Goal: Information Seeking & Learning: Learn about a topic

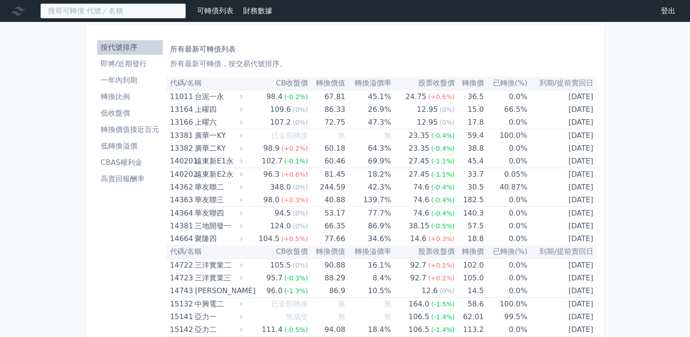
click at [126, 10] on input at bounding box center [113, 11] width 146 height 16
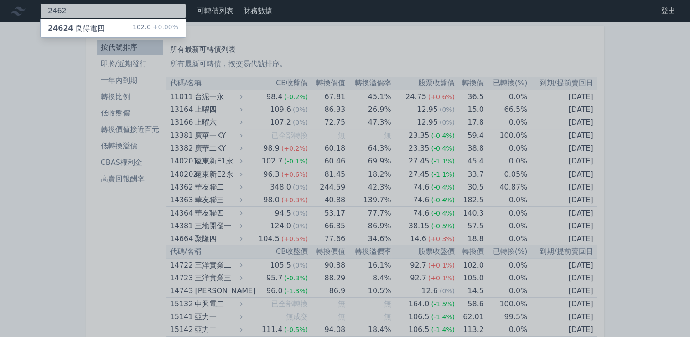
type input "2462"
click at [121, 23] on div "24624 良得電四 102.0 +0.00%" at bounding box center [113, 28] width 145 height 18
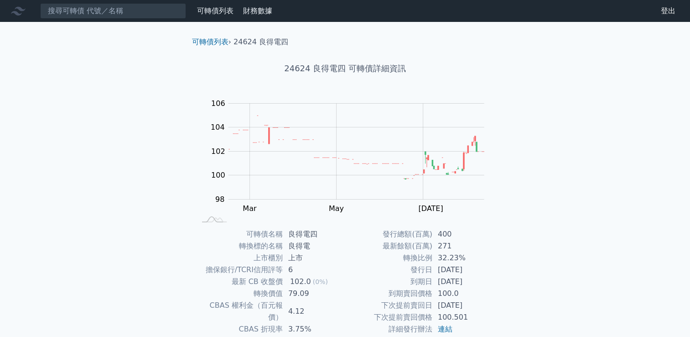
scroll to position [86, 0]
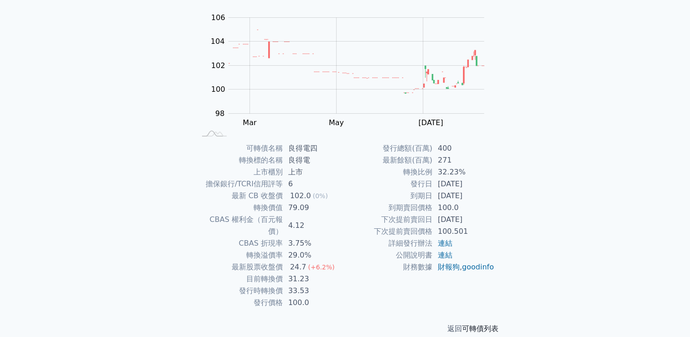
click at [493, 324] on link "可轉債列表" at bounding box center [480, 328] width 37 height 9
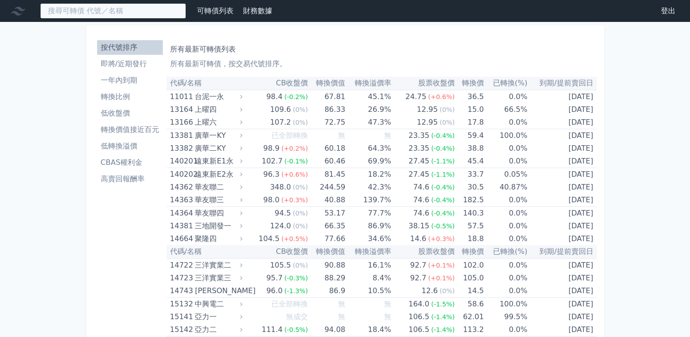
click at [126, 14] on input at bounding box center [113, 11] width 146 height 16
click at [118, 8] on input at bounding box center [113, 11] width 146 height 16
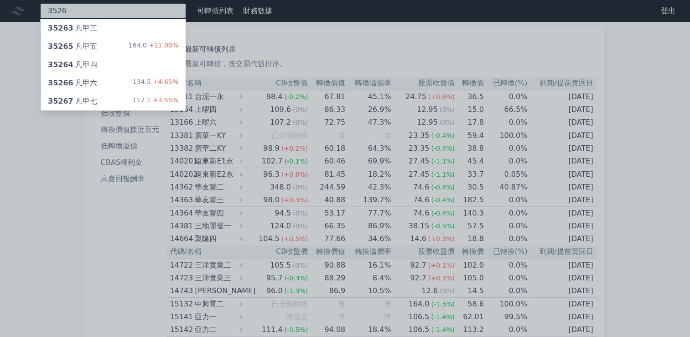
type input "3526"
click at [103, 100] on div "35267 凡甲七 117.1 +3.55%" at bounding box center [113, 101] width 145 height 18
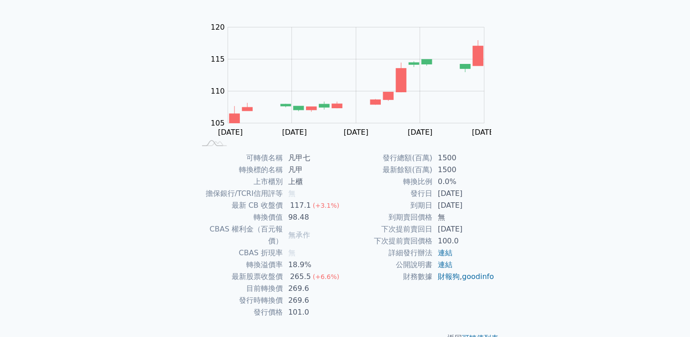
scroll to position [77, 0]
click at [131, 92] on div "可轉債列表 財務數據 可轉債列表 財務數據 登出 登出 可轉債列表 › 35267 凡甲七 35267 凡甲七 可轉債詳細資訊 Zoom Out 100 90…" at bounding box center [345, 140] width 690 height 434
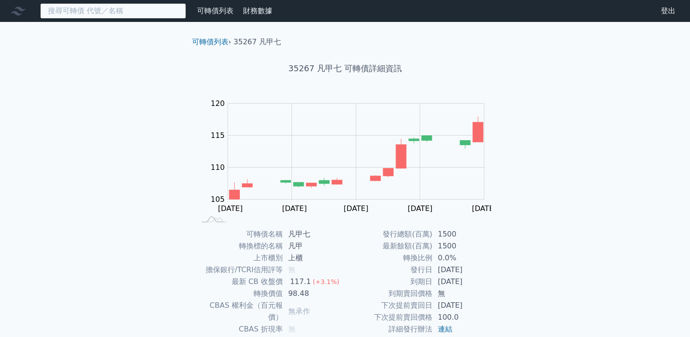
click at [135, 13] on input at bounding box center [113, 11] width 146 height 16
click at [98, 5] on input at bounding box center [113, 11] width 146 height 16
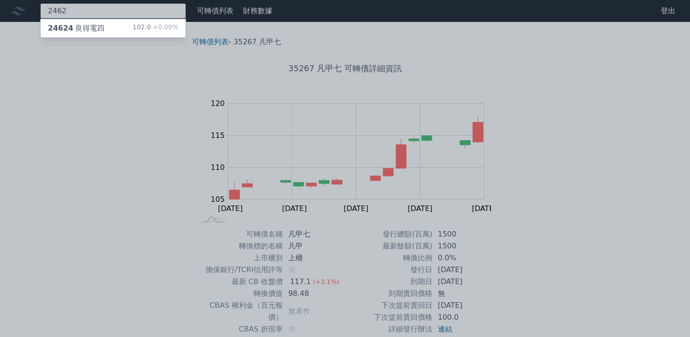
type input "2462"
click at [104, 25] on div "24624 良得電四 102.0 +0.00%" at bounding box center [113, 28] width 145 height 18
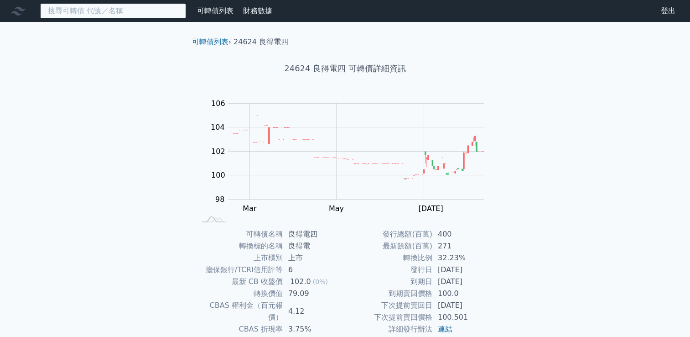
click at [139, 8] on input at bounding box center [113, 11] width 146 height 16
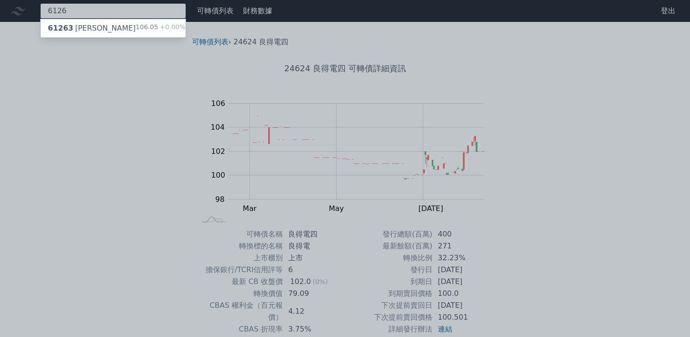
type input "6126"
click at [136, 27] on div "106.05 +0.00%" at bounding box center [161, 28] width 50 height 11
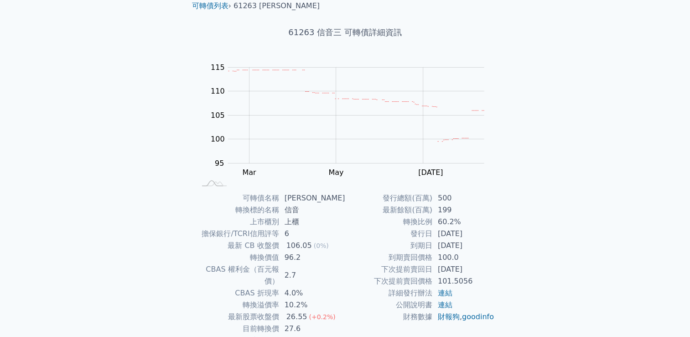
scroll to position [40, 0]
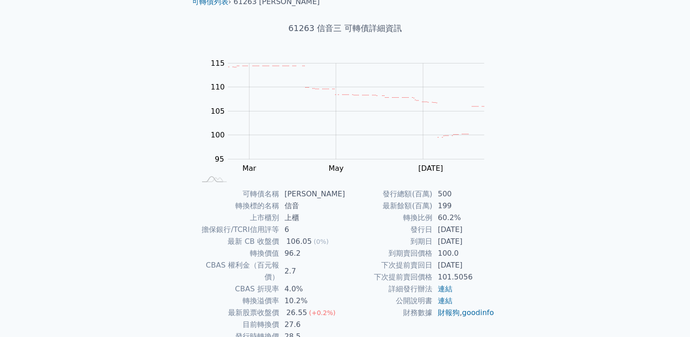
click at [135, 27] on div "可轉債列表 財務數據 可轉債列表 財務數據 登出 登出 可轉債列表 › 61263 信音三 61263 信音三 可轉債詳細資訊 Zoom Out 100 85…" at bounding box center [345, 177] width 690 height 434
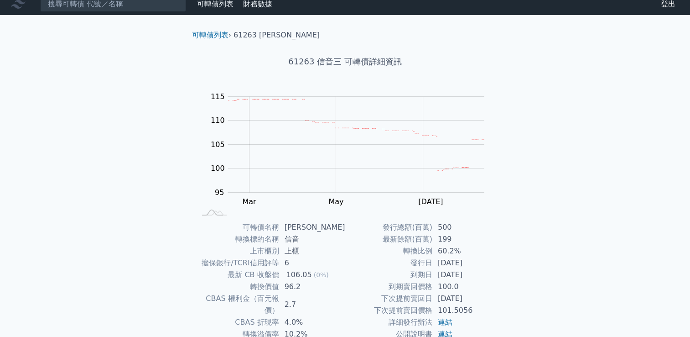
scroll to position [6, 0]
click at [93, 5] on input at bounding box center [113, 5] width 146 height 16
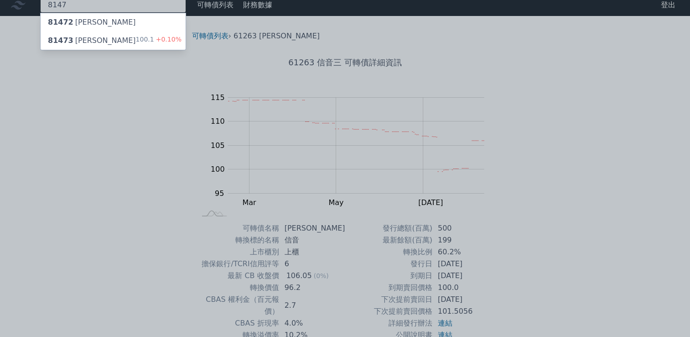
type input "8147"
click at [93, 38] on div "81473 正淩三 100.1 +0.10%" at bounding box center [113, 40] width 145 height 18
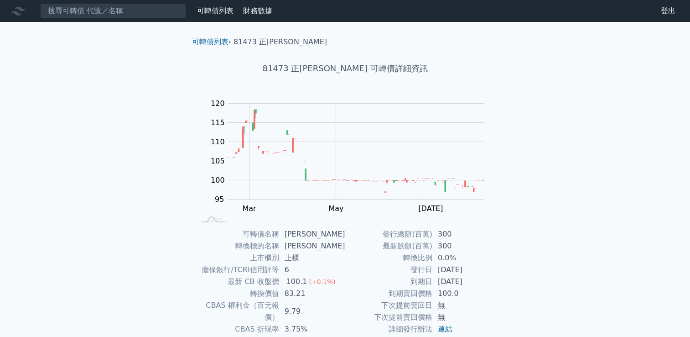
click at [297, 63] on h1 "81473 正[PERSON_NAME] 可轉債詳細資訊" at bounding box center [345, 68] width 321 height 13
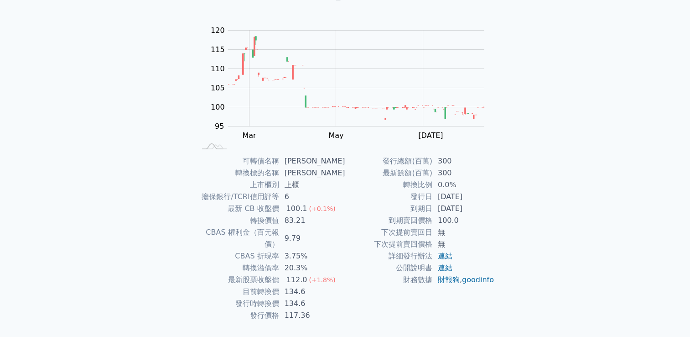
scroll to position [86, 0]
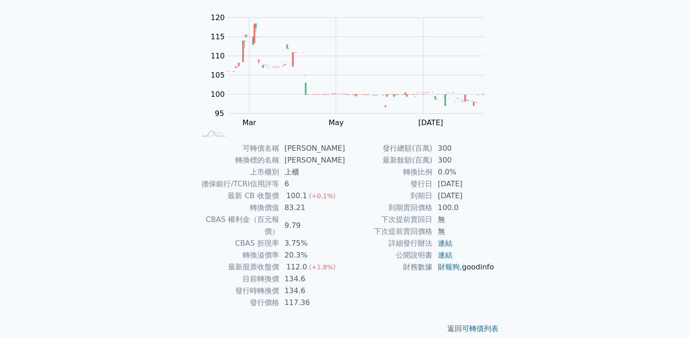
click at [462, 271] on link "goodinfo" at bounding box center [478, 266] width 32 height 9
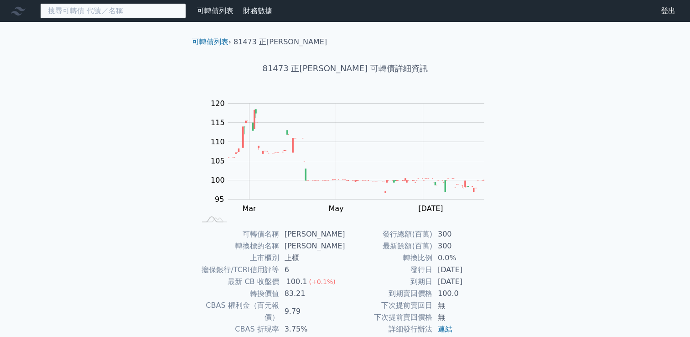
click at [118, 16] on input at bounding box center [113, 11] width 146 height 16
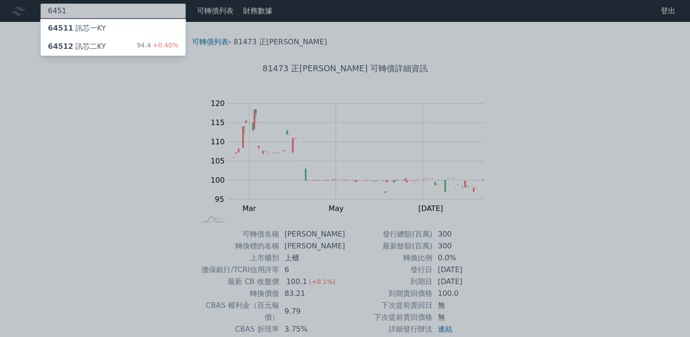
type input "6451"
click at [94, 47] on div "64512 訊芯二KY" at bounding box center [77, 46] width 58 height 11
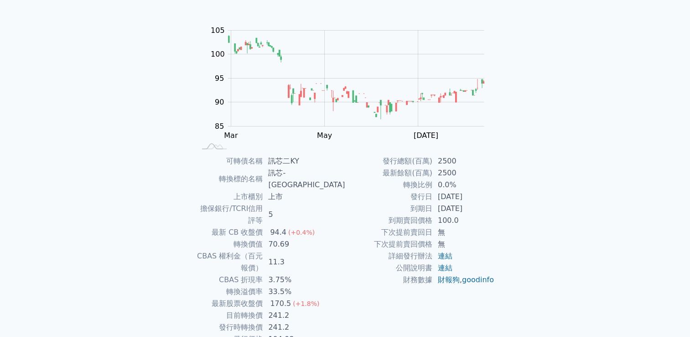
scroll to position [73, 0]
click at [462, 284] on link "goodinfo" at bounding box center [478, 279] width 32 height 9
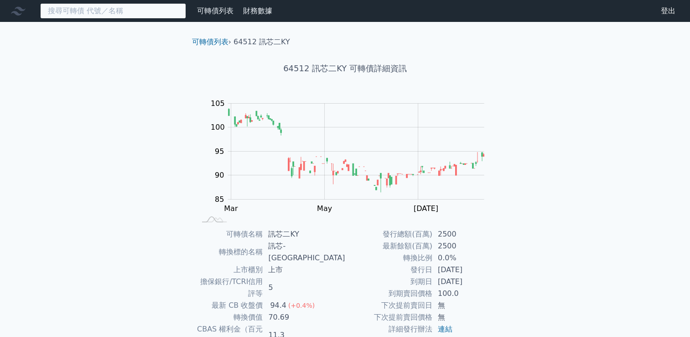
click at [138, 7] on input at bounding box center [113, 11] width 146 height 16
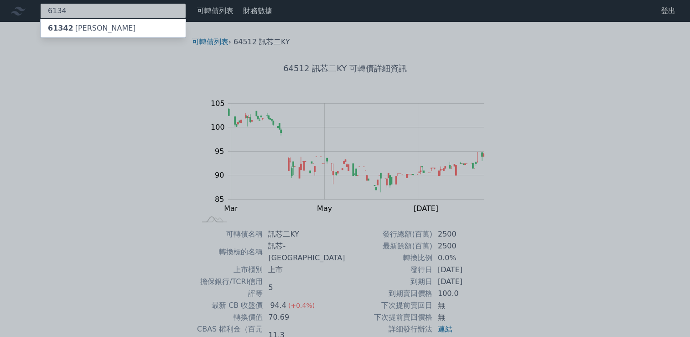
type input "6134"
click at [80, 28] on div "61342 [PERSON_NAME]" at bounding box center [92, 28] width 88 height 11
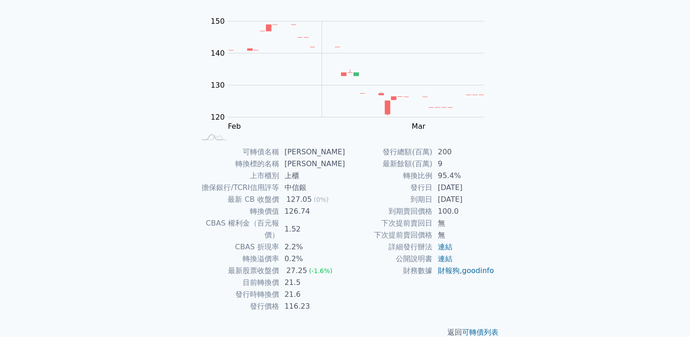
scroll to position [86, 0]
